Goal: Information Seeking & Learning: Learn about a topic

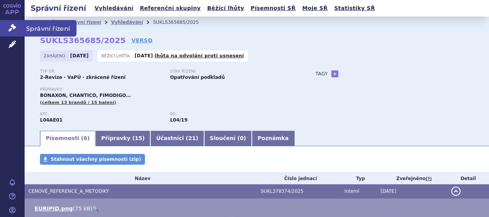
click at [18, 27] on link "Správní řízení" at bounding box center [12, 28] width 25 height 16
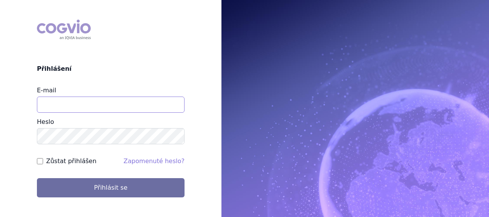
click at [69, 107] on input "E-mail" at bounding box center [110, 104] width 147 height 16
type input "eva.cyronova@novartis.com"
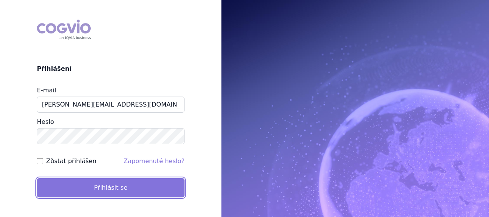
click at [100, 185] on button "Přihlásit se" at bounding box center [110, 187] width 147 height 19
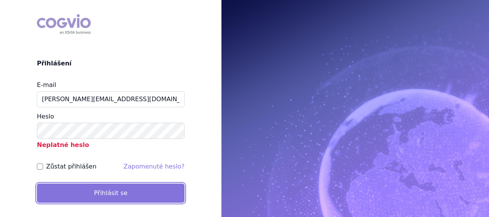
click at [103, 191] on button "Přihlásit se" at bounding box center [110, 192] width 147 height 19
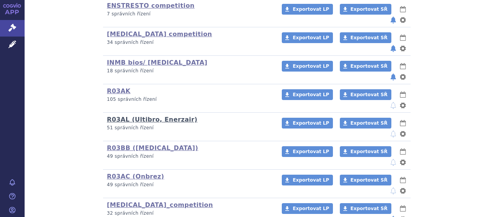
scroll to position [269, 0]
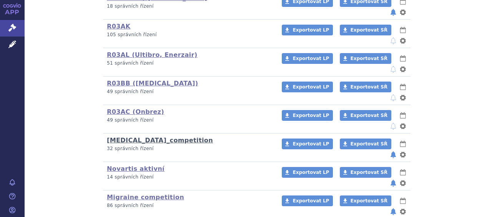
click at [137, 136] on link "[MEDICAL_DATA]_competition" at bounding box center [160, 139] width 106 height 7
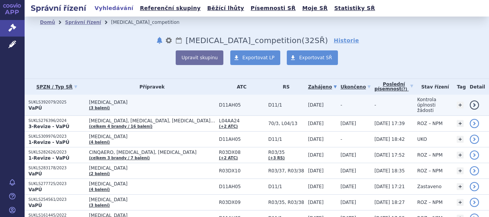
click at [48, 99] on p "SUKLS392079/2025" at bounding box center [56, 101] width 56 height 5
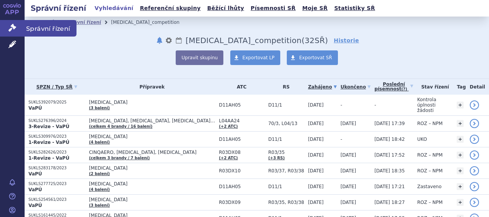
click at [12, 25] on icon at bounding box center [12, 28] width 8 height 8
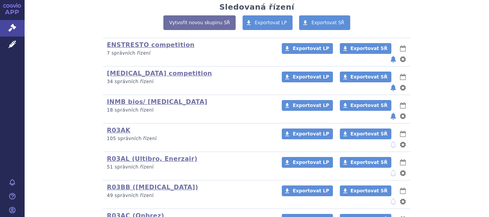
scroll to position [154, 0]
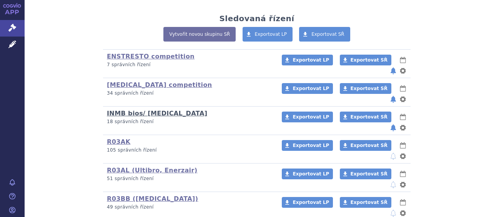
click at [139, 109] on link "INMB bios/ [MEDICAL_DATA]" at bounding box center [157, 112] width 100 height 7
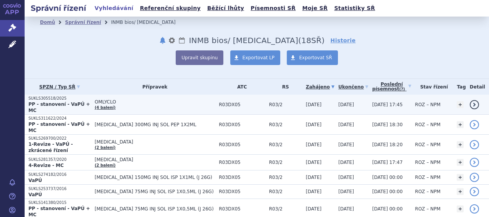
click at [50, 103] on strong "PP - stanovení - VaPÚ + MC" at bounding box center [58, 107] width 61 height 12
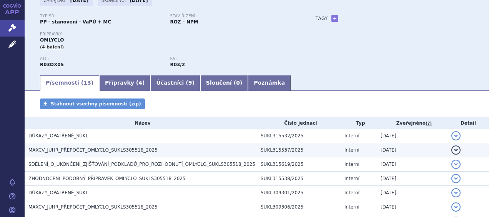
scroll to position [38, 0]
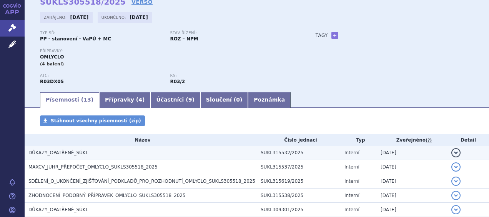
click at [66, 152] on span "DŮKAZY_OPATŘENÉ_SÚKL" at bounding box center [58, 152] width 60 height 5
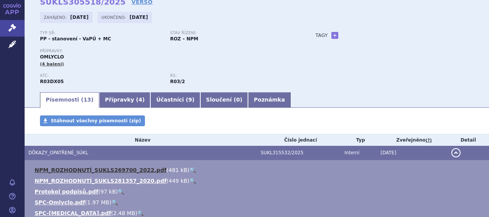
click at [75, 170] on link "NPM_ROZHODNUTÍ_SUKLS269700_2022.pdf" at bounding box center [101, 170] width 132 height 6
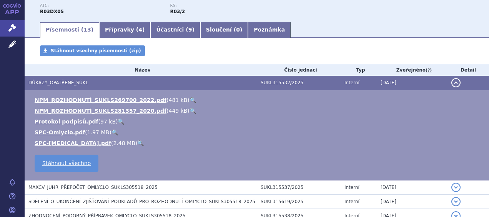
scroll to position [115, 0]
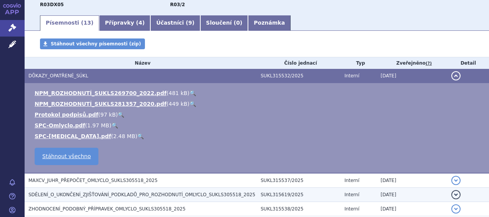
click at [84, 195] on span "SDĚLENÍ_O_UKONČENÍ_ZJIŠŤOVÁNÍ_PODKLADŮ_PRO_ROZHODNUTÍ_OMLYCLO_SUKLS305518_2025" at bounding box center [141, 194] width 227 height 5
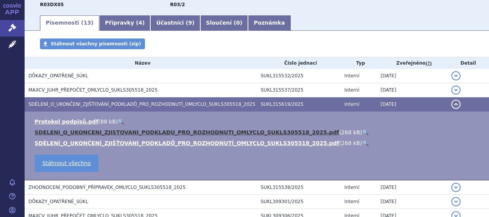
click at [68, 132] on link "SDELENI_O_UKONCENI_ZJISTOVANI_PODKLADU_PRO_ROZHODNUTI_OMLYCLO_SUKLS305518_2025.…" at bounding box center [187, 132] width 304 height 6
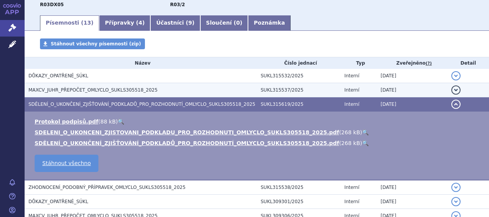
click at [70, 89] on span "MAXCV_JUHR_PŘEPOČET_OMLYCLO_SUKLS305518_2025" at bounding box center [92, 89] width 129 height 5
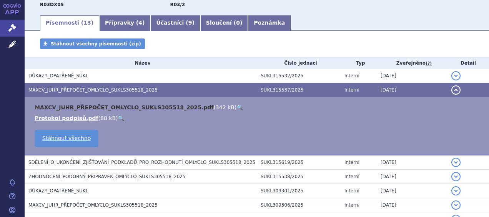
click at [76, 108] on link "MAXCV_JUHR_PŘEPOČET_OMLYCLO_SUKLS305518_2025.pdf" at bounding box center [124, 107] width 179 height 6
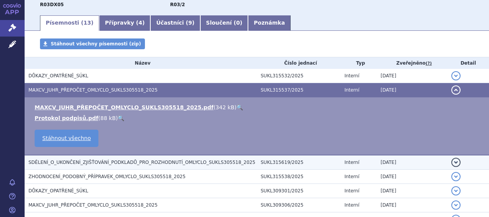
click at [135, 163] on span "SDĚLENÍ_O_UKONČENÍ_ZJIŠŤOVÁNÍ_PODKLADŮ_PRO_ROZHODNUTÍ_OMLYCLO_SUKLS305518_2025" at bounding box center [141, 161] width 227 height 5
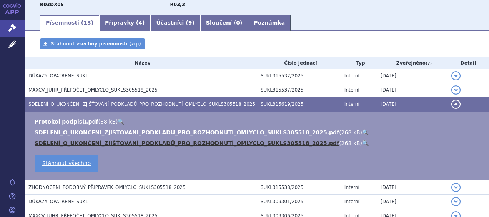
click at [190, 142] on link "SDĚLENÍ_O_UKONČENÍ_ZJIŠŤOVÁNÍ_PODKLADŮ_PRO_ROZHODNUTÍ_OMLYCLO_SUKLS305518_2025.…" at bounding box center [187, 143] width 304 height 6
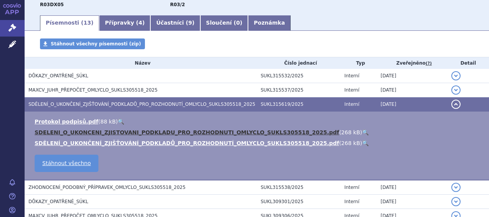
click at [127, 129] on link "SDELENI_O_UKONCENI_ZJISTOVANI_PODKLADU_PRO_ROZHODNUTI_OMLYCLO_SUKLS305518_2025.…" at bounding box center [187, 132] width 304 height 6
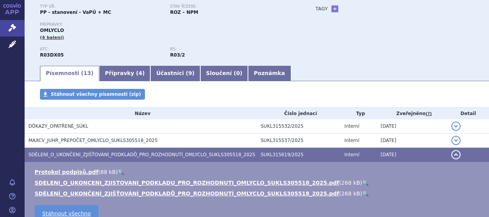
scroll to position [77, 0]
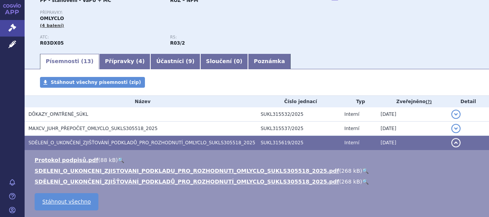
click at [184, 152] on td "Protokol podpisů.pdf ( 88 kB ) 🔍 SDELENI_O_UKONCENI_ZJISTOVANI_PODKLADU_PRO_ROZ…" at bounding box center [257, 184] width 464 height 69
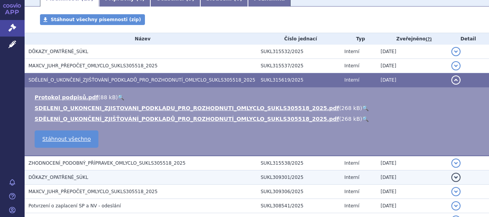
scroll to position [192, 0]
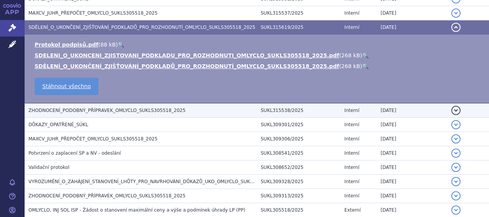
click at [102, 111] on span "ZHODNOCENÍ_PODOBNÝ_PŘÍPRAVEK_OMLYCLO_SUKLS305518_2025" at bounding box center [106, 110] width 157 height 5
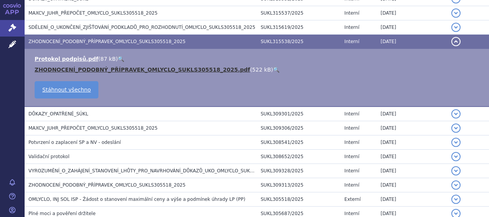
click at [79, 67] on link "ZHODNOCENÍ_PODOBNÝ_PŘÍPRAVEK_OMLYCLO_SUKLS305518_2025.pdf" at bounding box center [142, 69] width 215 height 6
